Goal: Entertainment & Leisure: Consume media (video, audio)

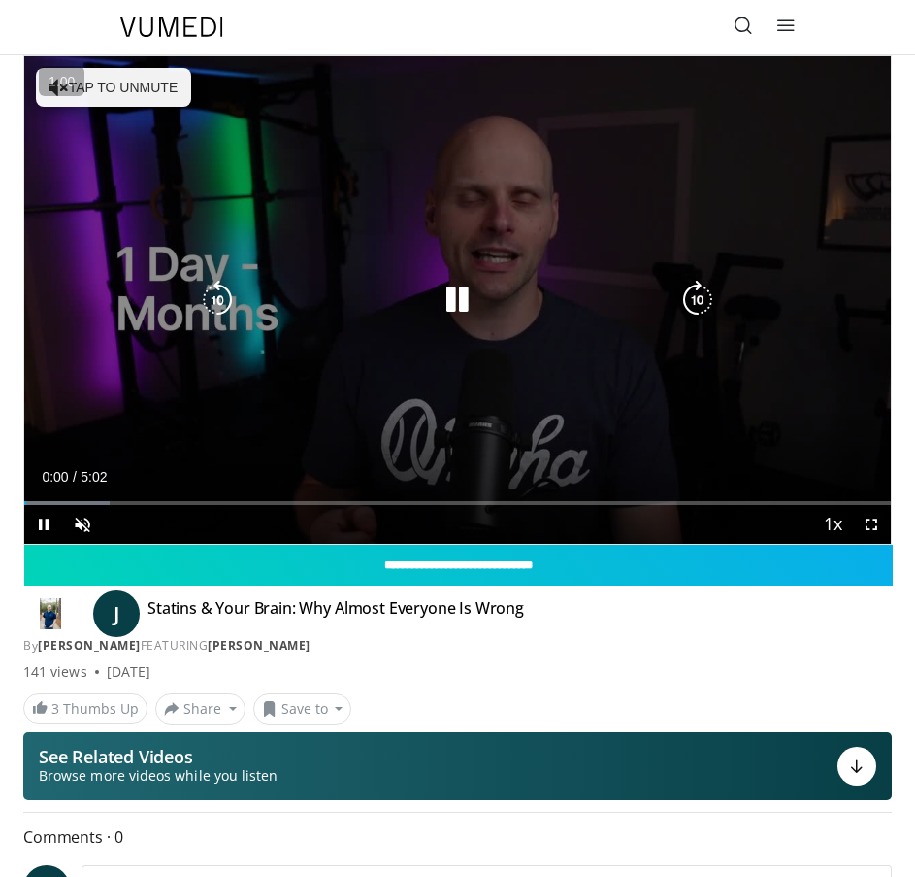
click at [465, 268] on div "10 seconds Tap to unmute" at bounding box center [457, 299] width 867 height 487
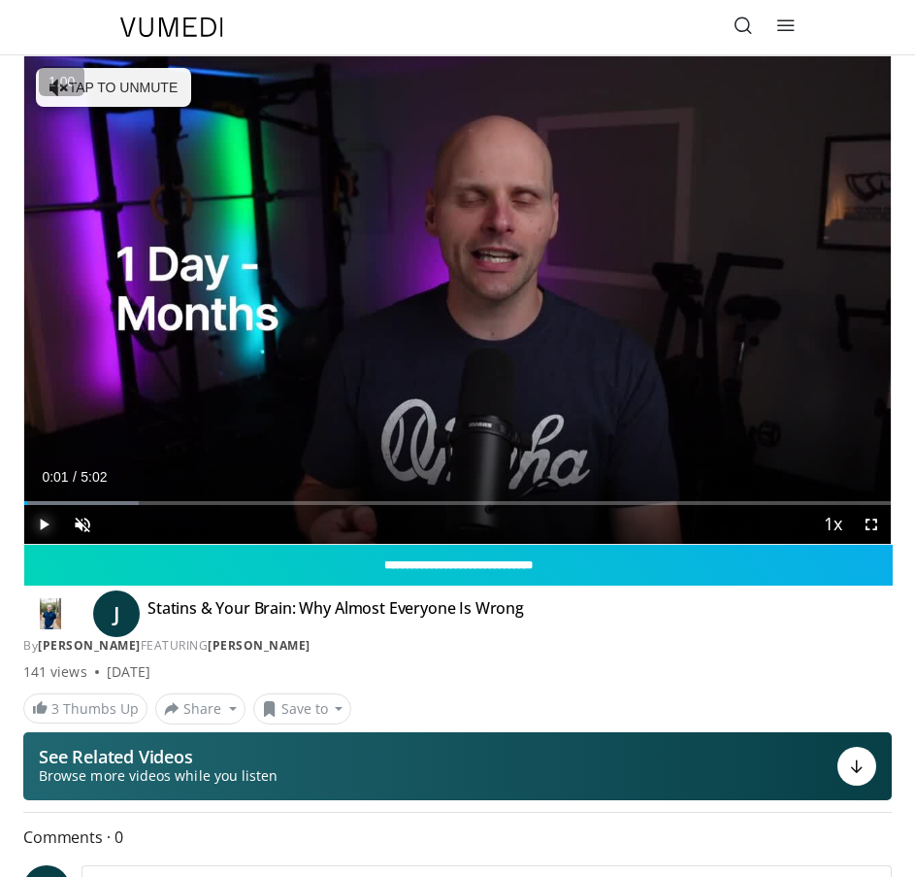
click at [37, 520] on span "Video Player" at bounding box center [43, 524] width 39 height 39
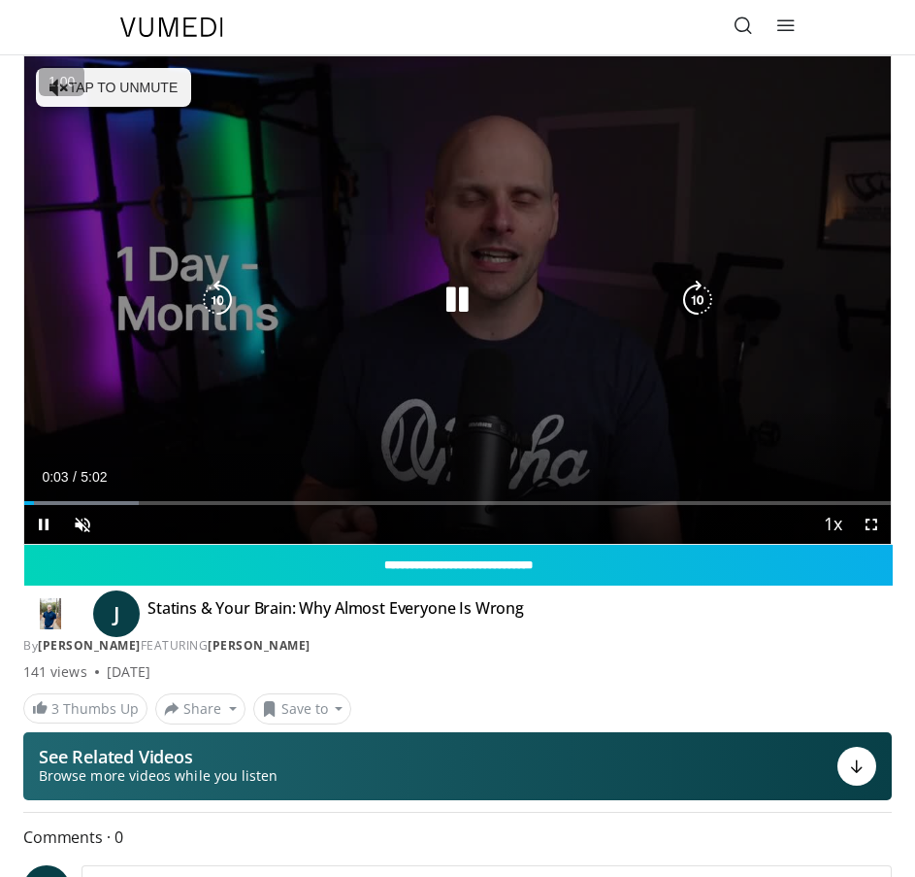
click at [124, 95] on button "Tap to unmute" at bounding box center [113, 87] width 155 height 39
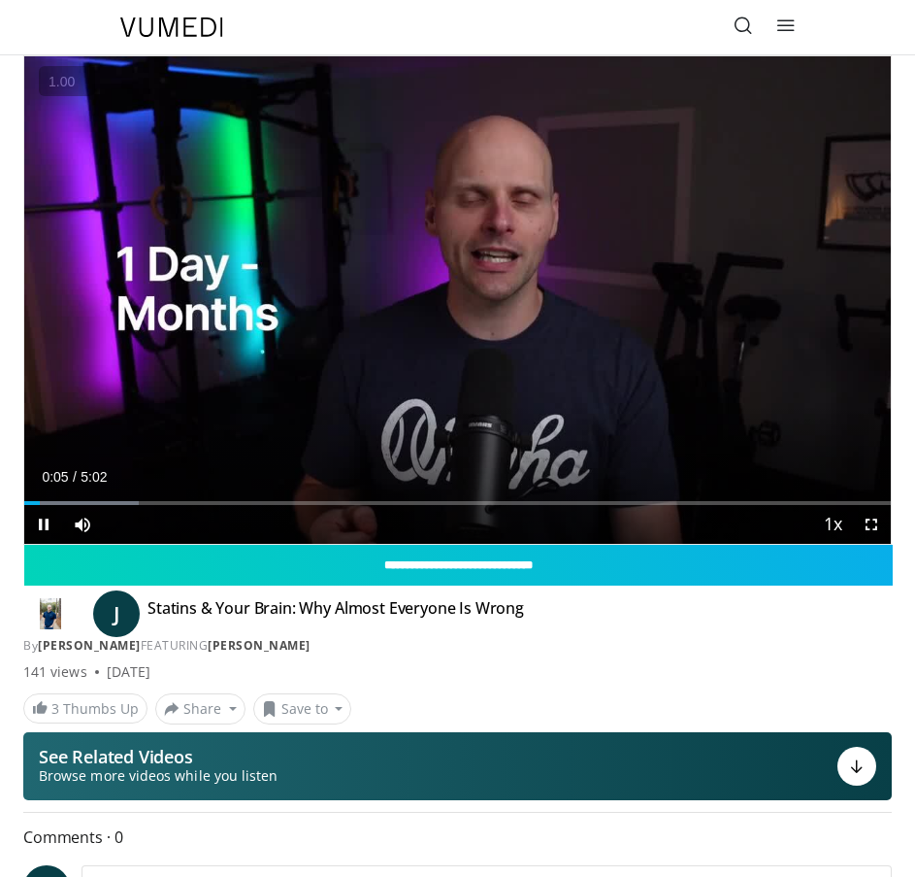
click at [0, 0] on button "+" at bounding box center [0, 0] width 0 height 0
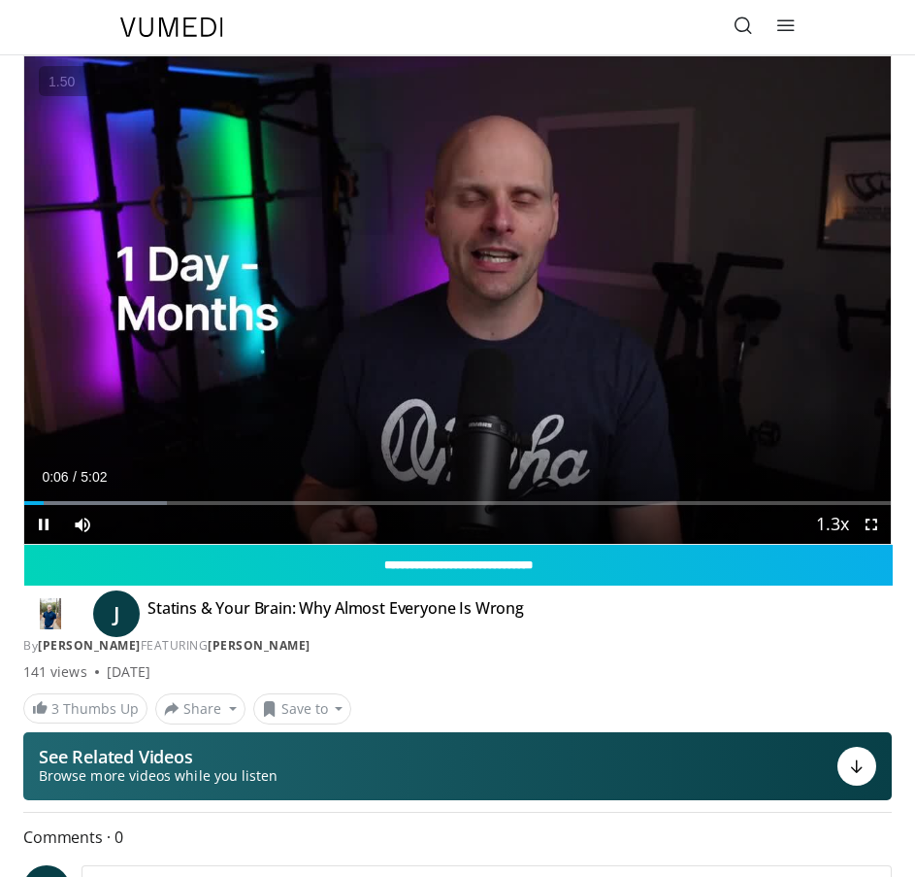
click at [0, 0] on button "+" at bounding box center [0, 0] width 0 height 0
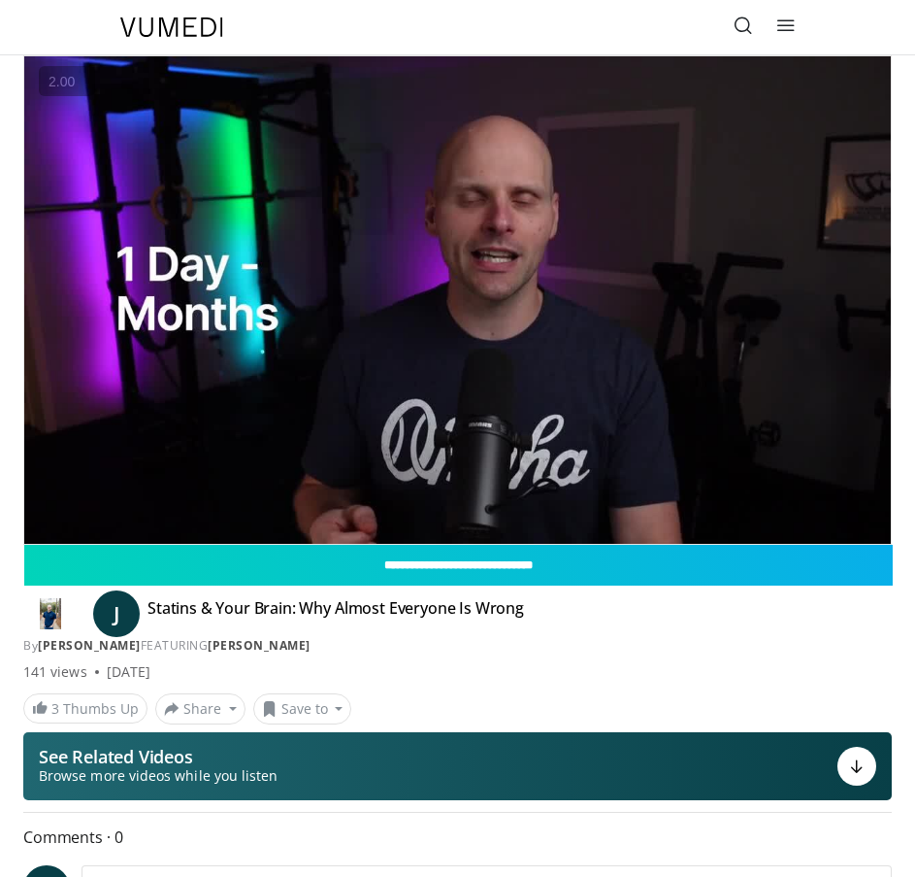
click at [0, 0] on button "+" at bounding box center [0, 0] width 0 height 0
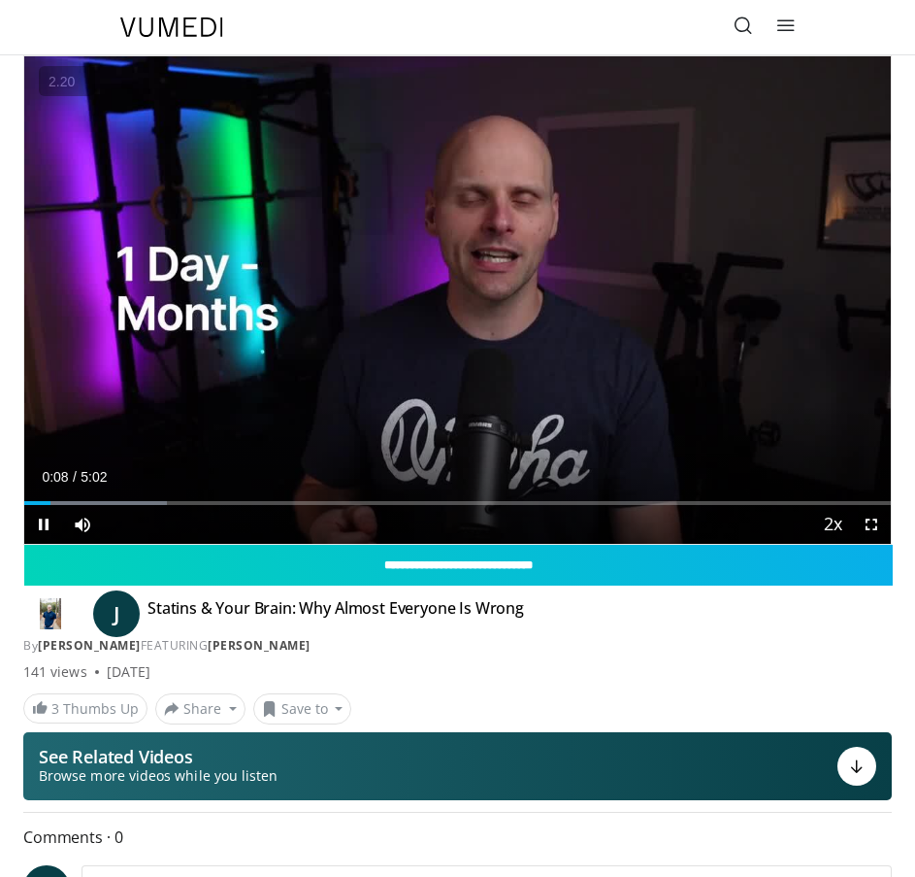
click at [0, 0] on button "+" at bounding box center [0, 0] width 0 height 0
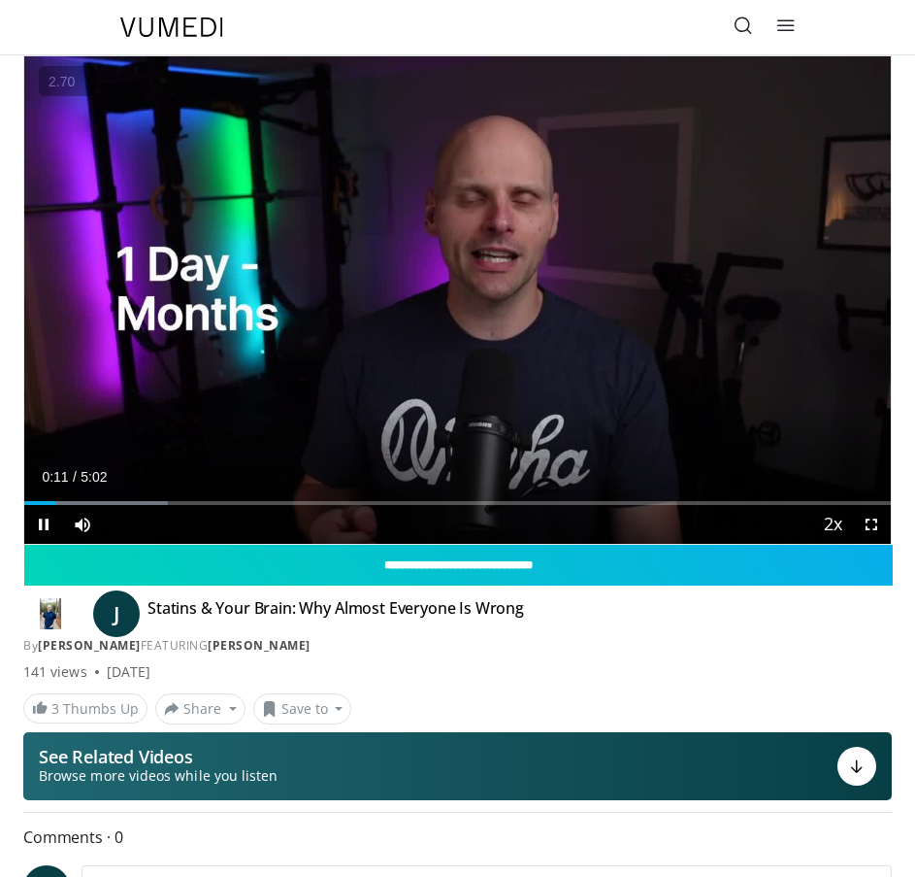
click at [0, 0] on button "+" at bounding box center [0, 0] width 0 height 0
drag, startPoint x: 145, startPoint y: 81, endPoint x: 162, endPoint y: 72, distance: 19.5
click at [0, 0] on button "+" at bounding box center [0, 0] width 0 height 0
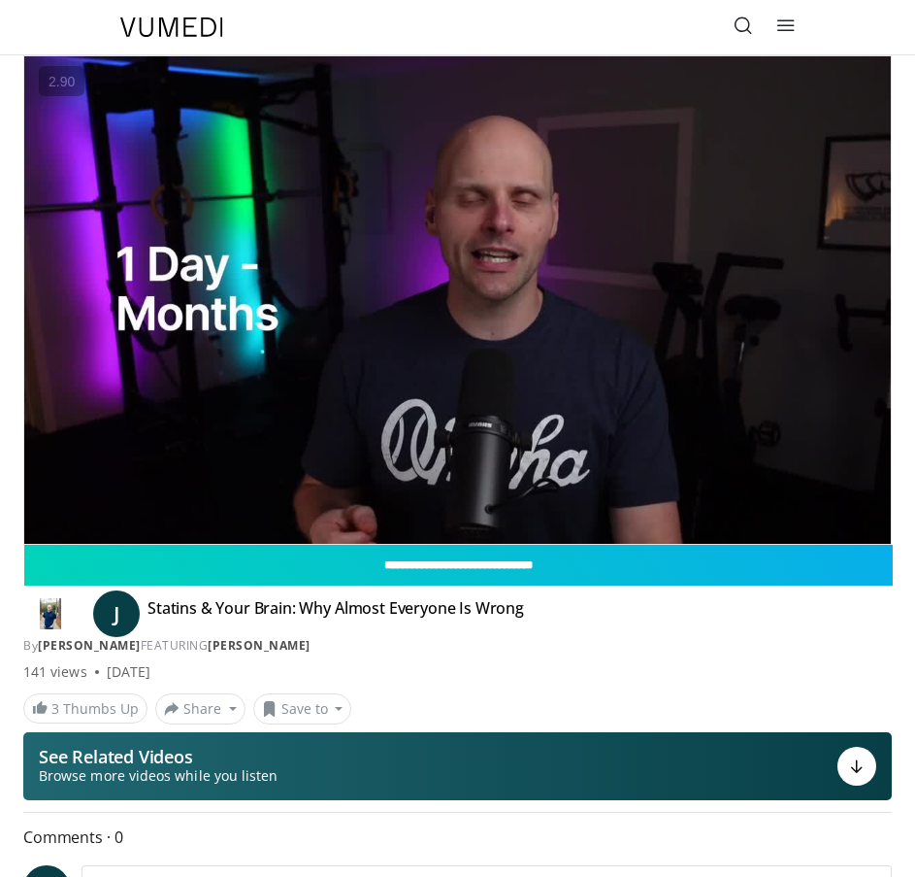
click at [614, 597] on div "J Statins & Your Brain: Why Almost Everyone Is Wrong By [PERSON_NAME] FEATURING…" at bounding box center [457, 619] width 869 height 69
click at [552, 614] on div "Statins & Your Brain: Why Almost Everyone Is Wrong By [PERSON_NAME] FEATURING […" at bounding box center [456, 613] width 617 height 31
